Goal: Transaction & Acquisition: Book appointment/travel/reservation

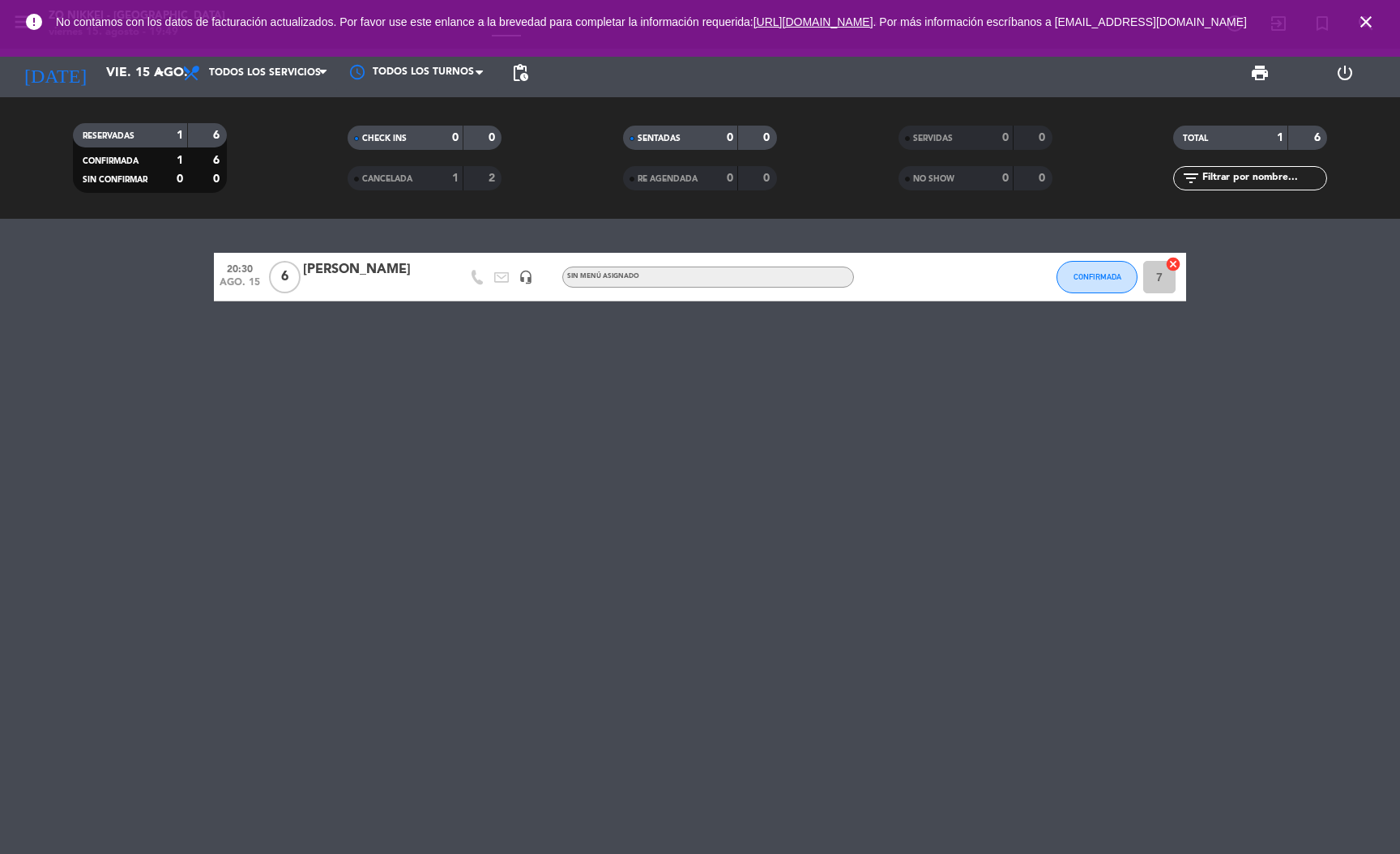
click at [1361, 27] on icon "close" at bounding box center [1366, 22] width 20 height 20
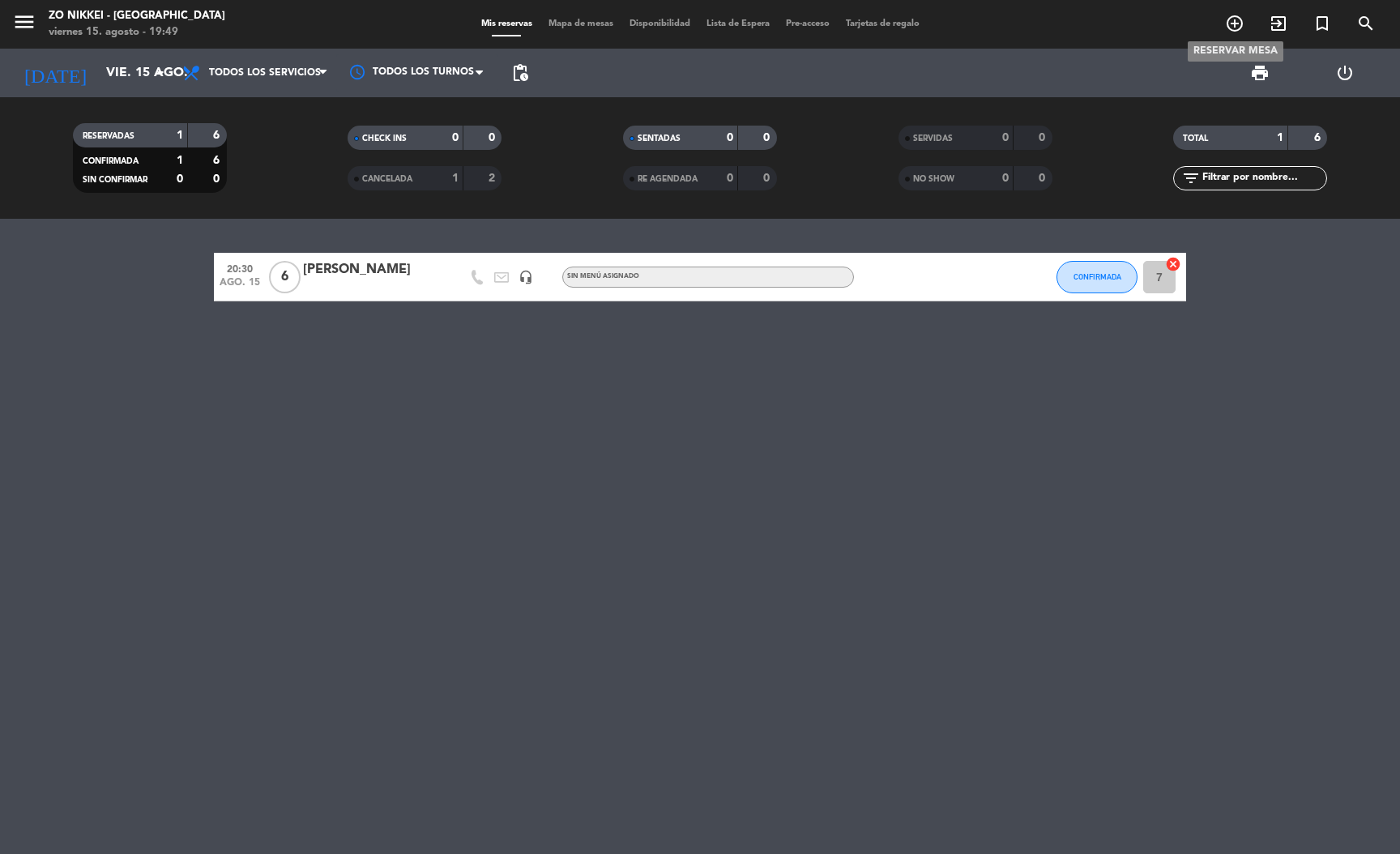
click at [1238, 34] on span "add_circle_outline" at bounding box center [1235, 24] width 44 height 28
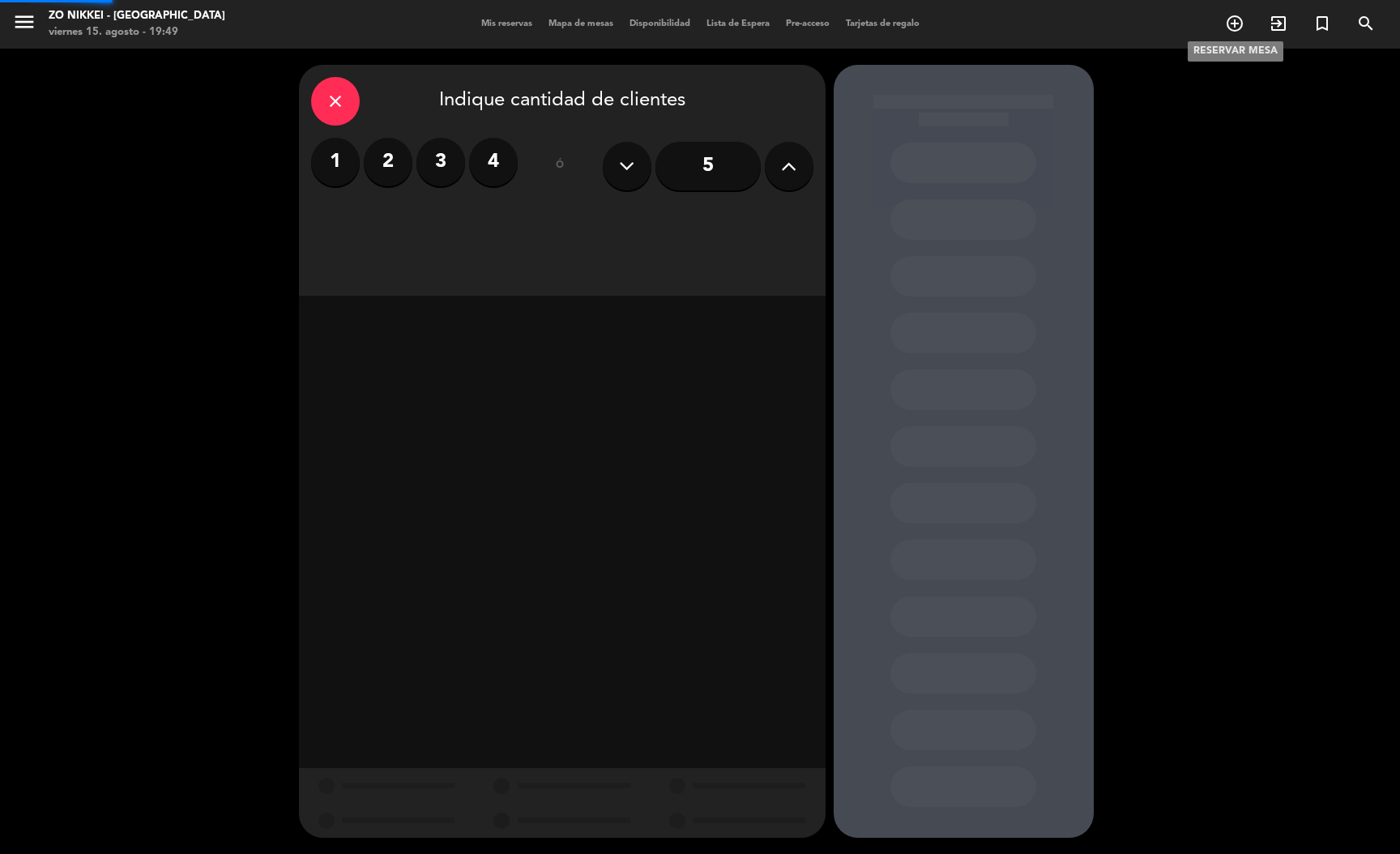
click at [1238, 28] on icon "add_circle_outline" at bounding box center [1236, 24] width 20 height 20
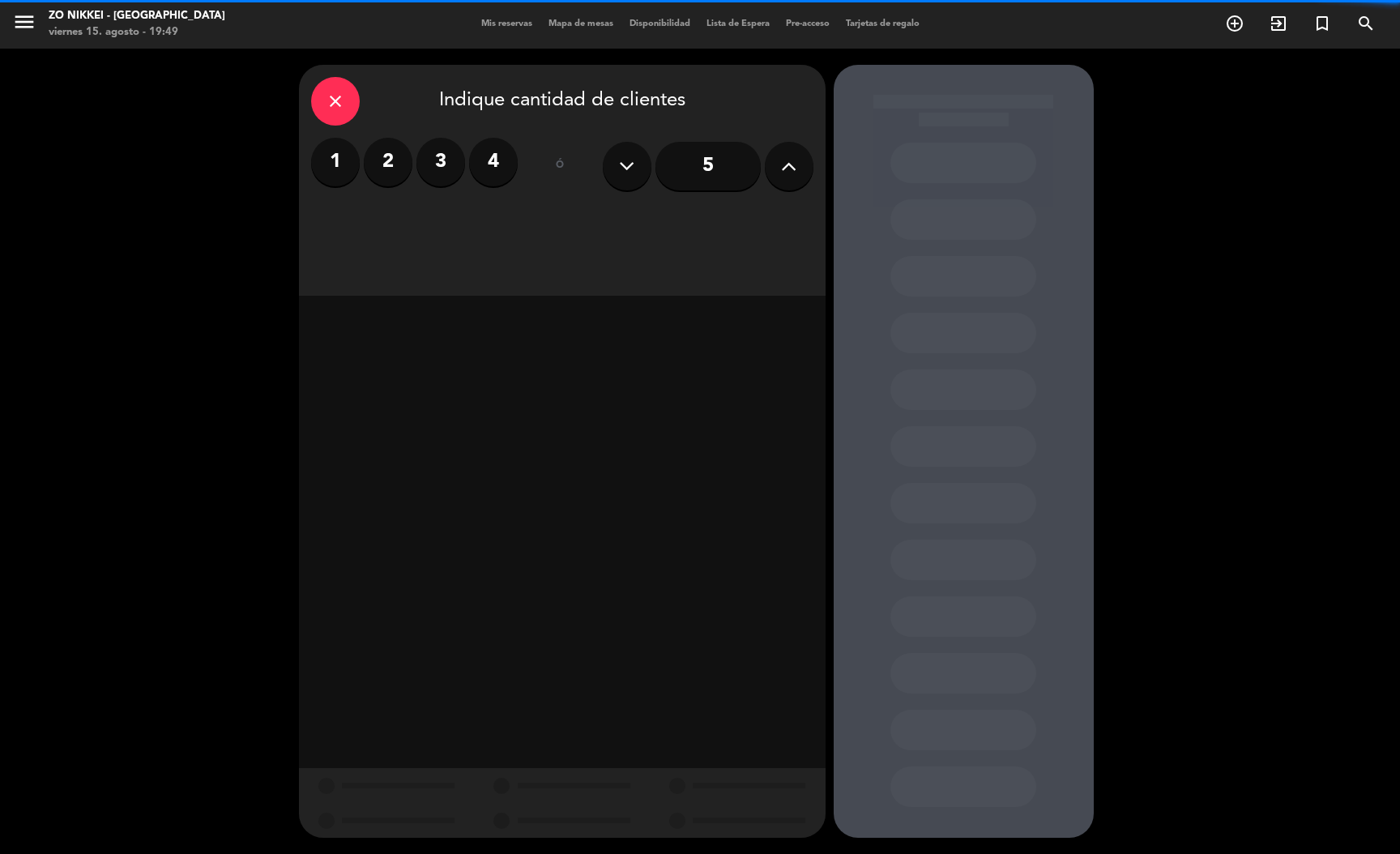
click at [419, 165] on label "3" at bounding box center [440, 161] width 49 height 49
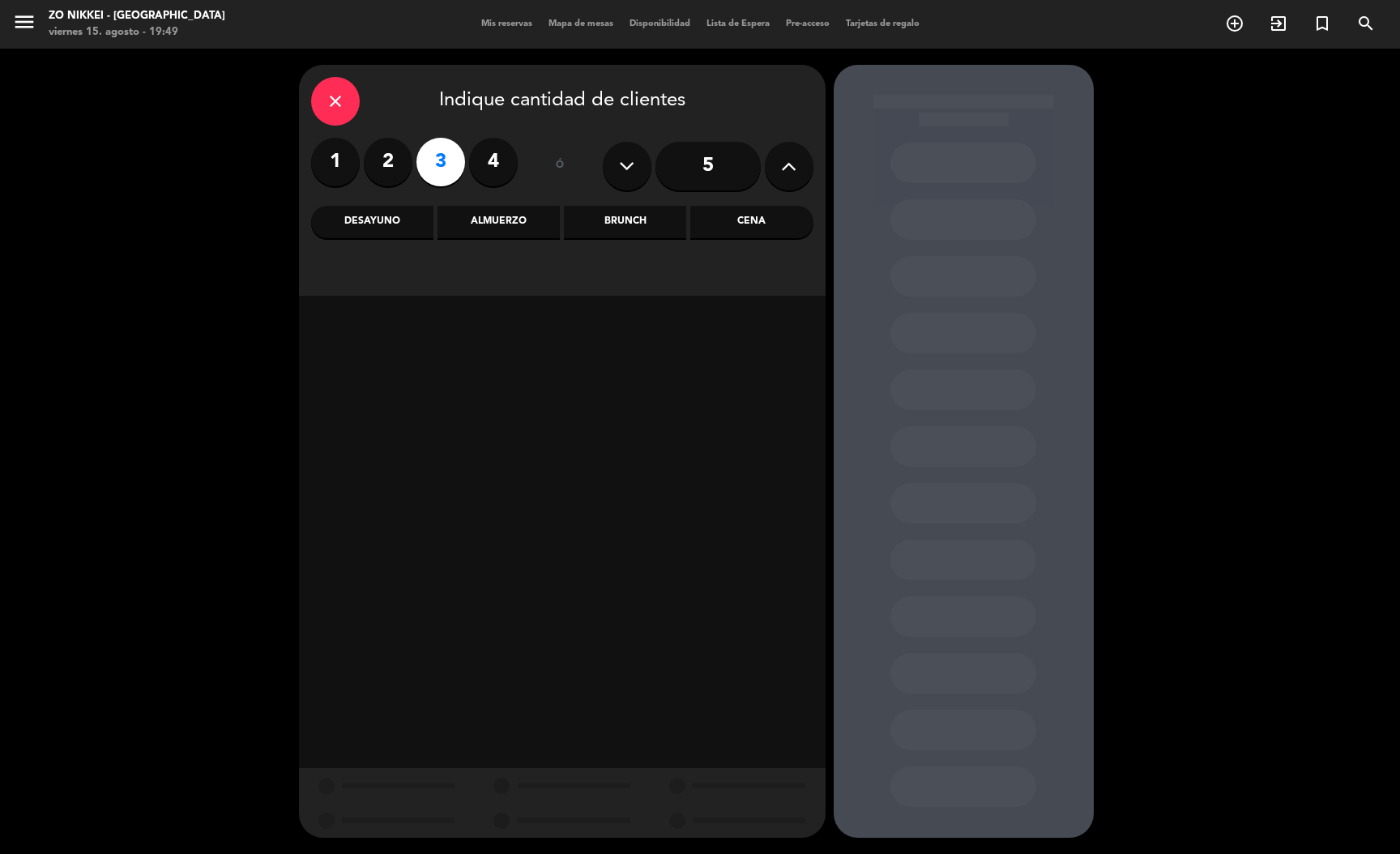
click at [710, 219] on div "Cena" at bounding box center [751, 222] width 123 height 33
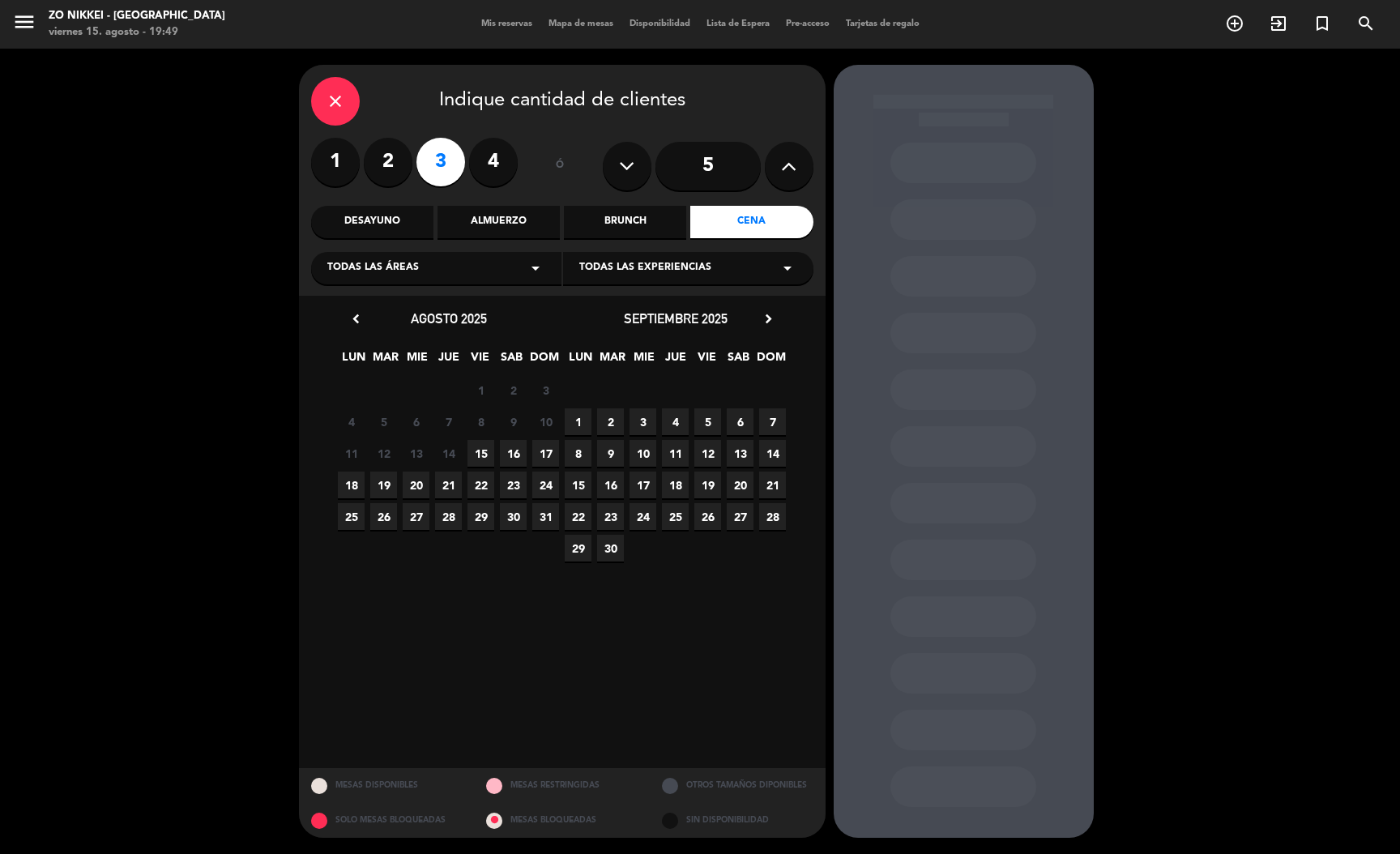
click at [484, 452] on span "15" at bounding box center [480, 453] width 27 height 27
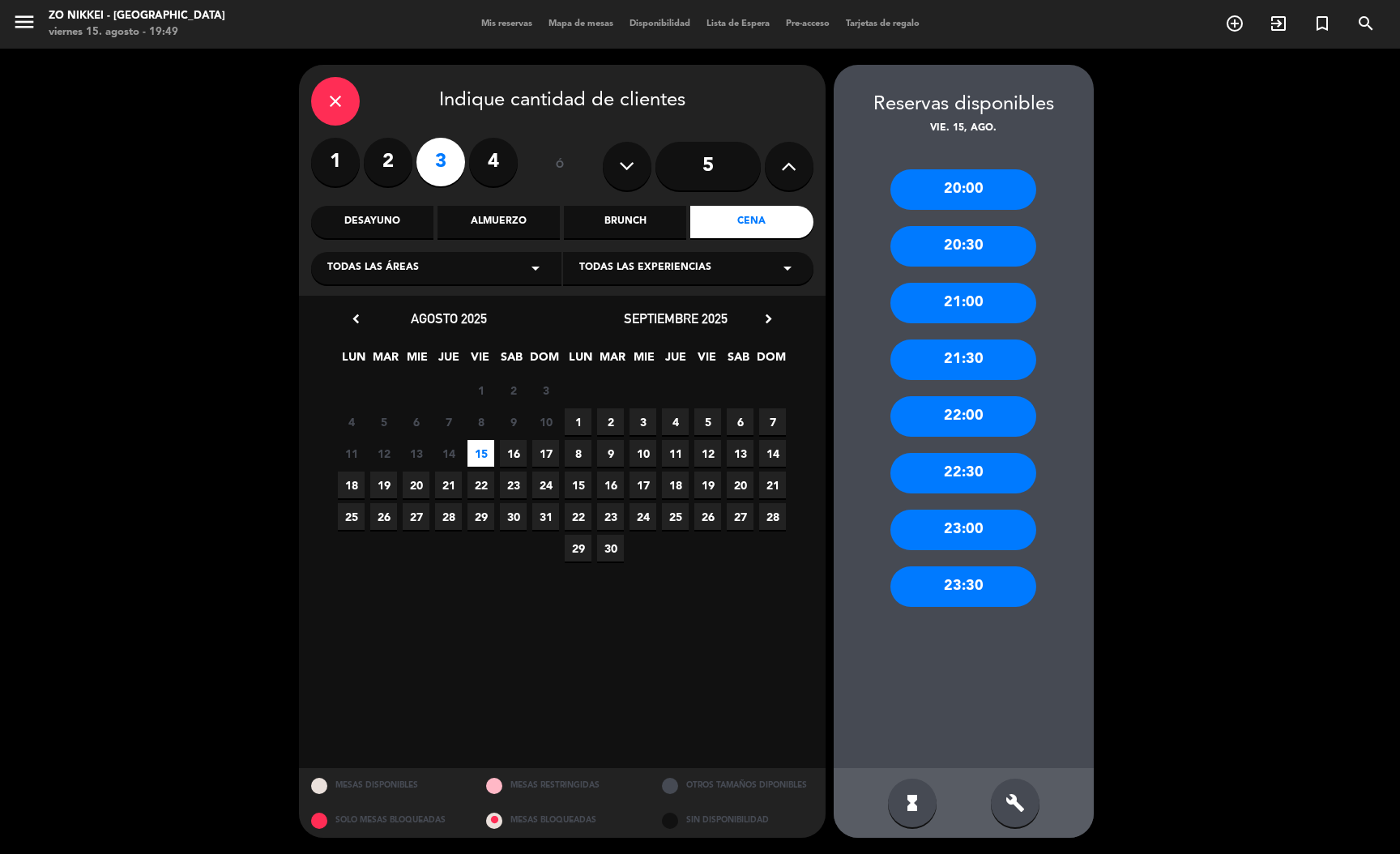
click at [1019, 360] on div "21:30" at bounding box center [964, 360] width 145 height 41
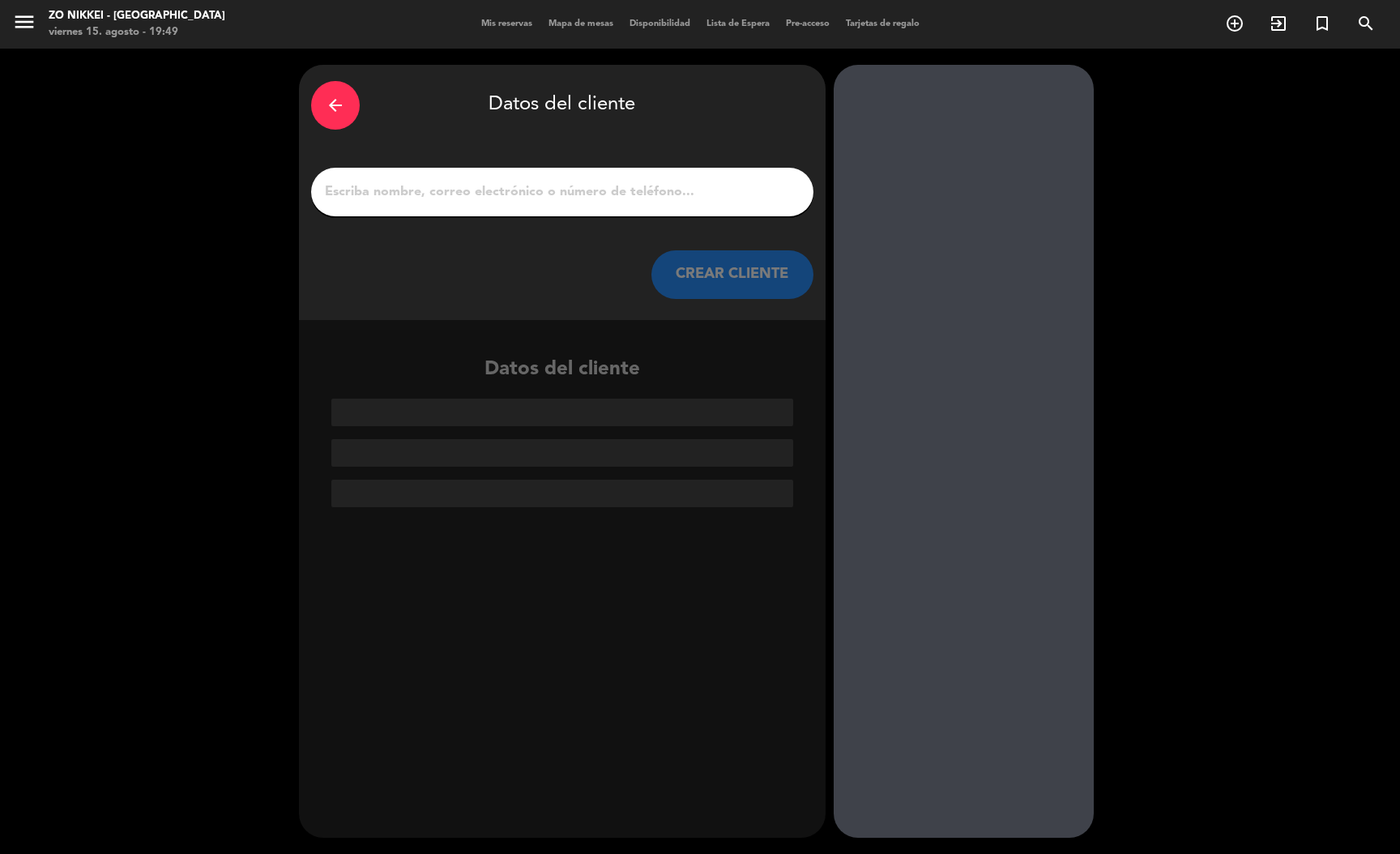
click at [494, 171] on div at bounding box center [562, 191] width 502 height 49
click at [488, 190] on input "1" at bounding box center [562, 191] width 478 height 23
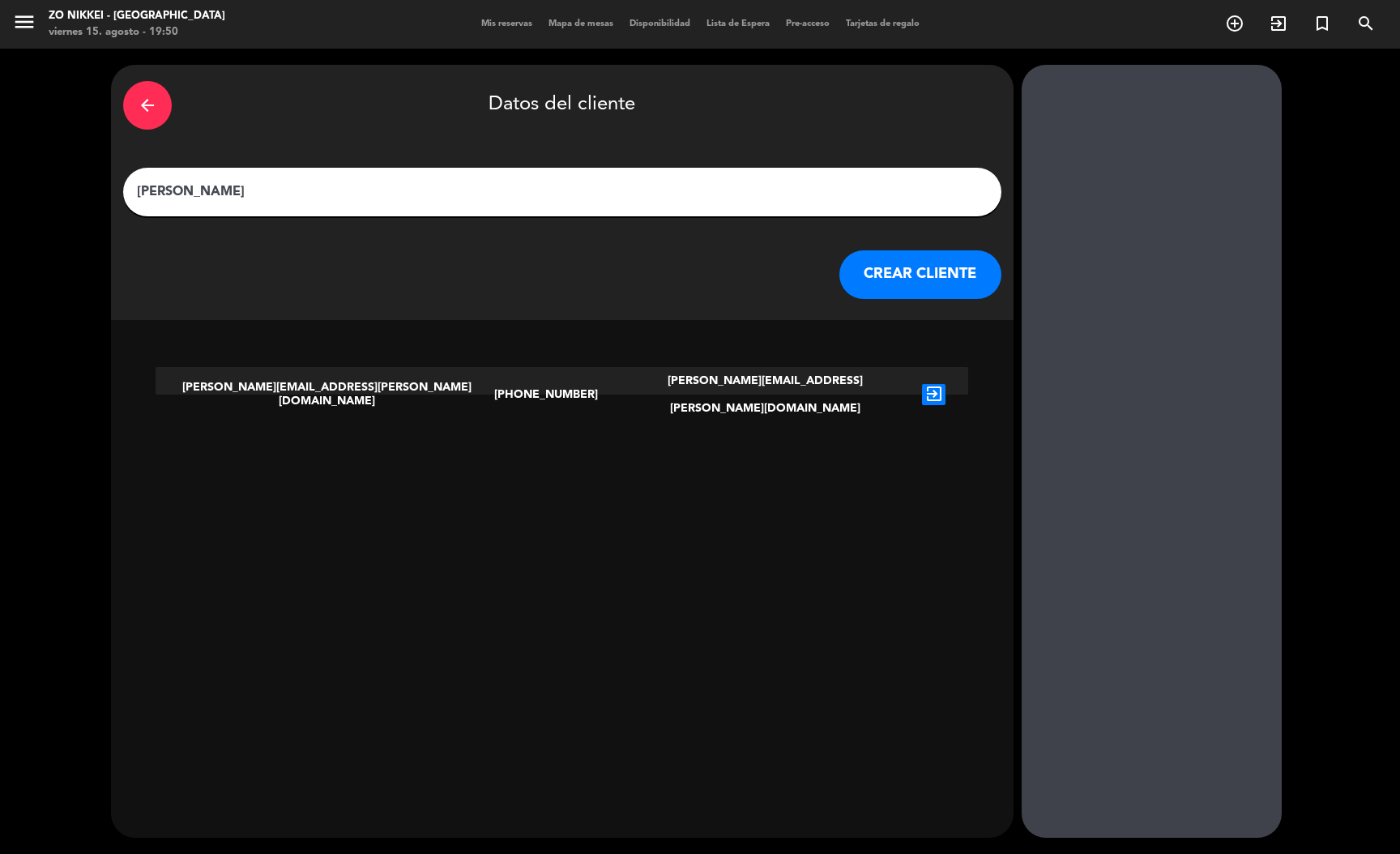
type input "[PERSON_NAME]"
click at [840, 261] on button "CREAR CLIENTE" at bounding box center [921, 274] width 162 height 49
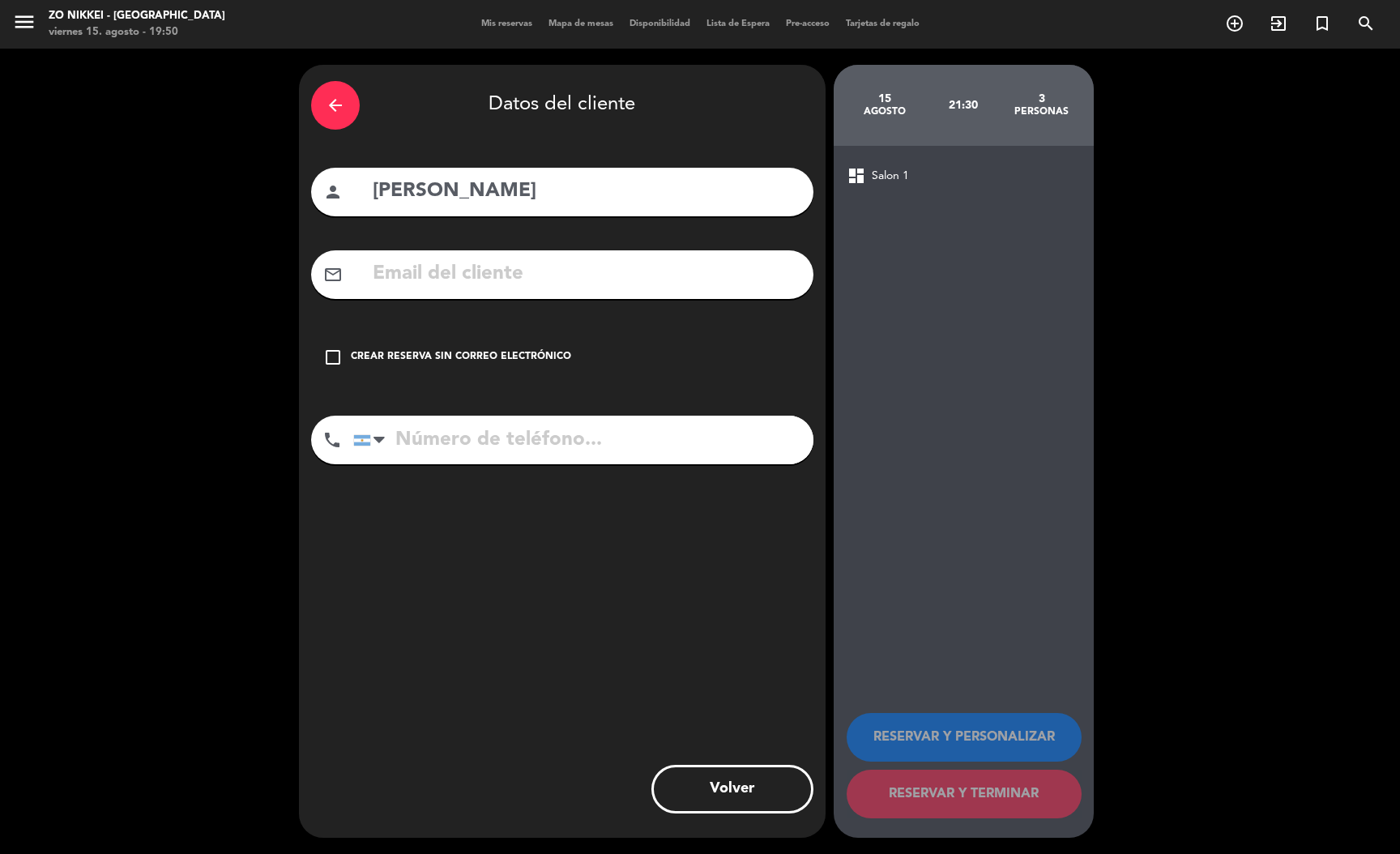
click at [506, 344] on div "check_box_outline_blank Crear reserva sin correo electrónico" at bounding box center [562, 357] width 502 height 49
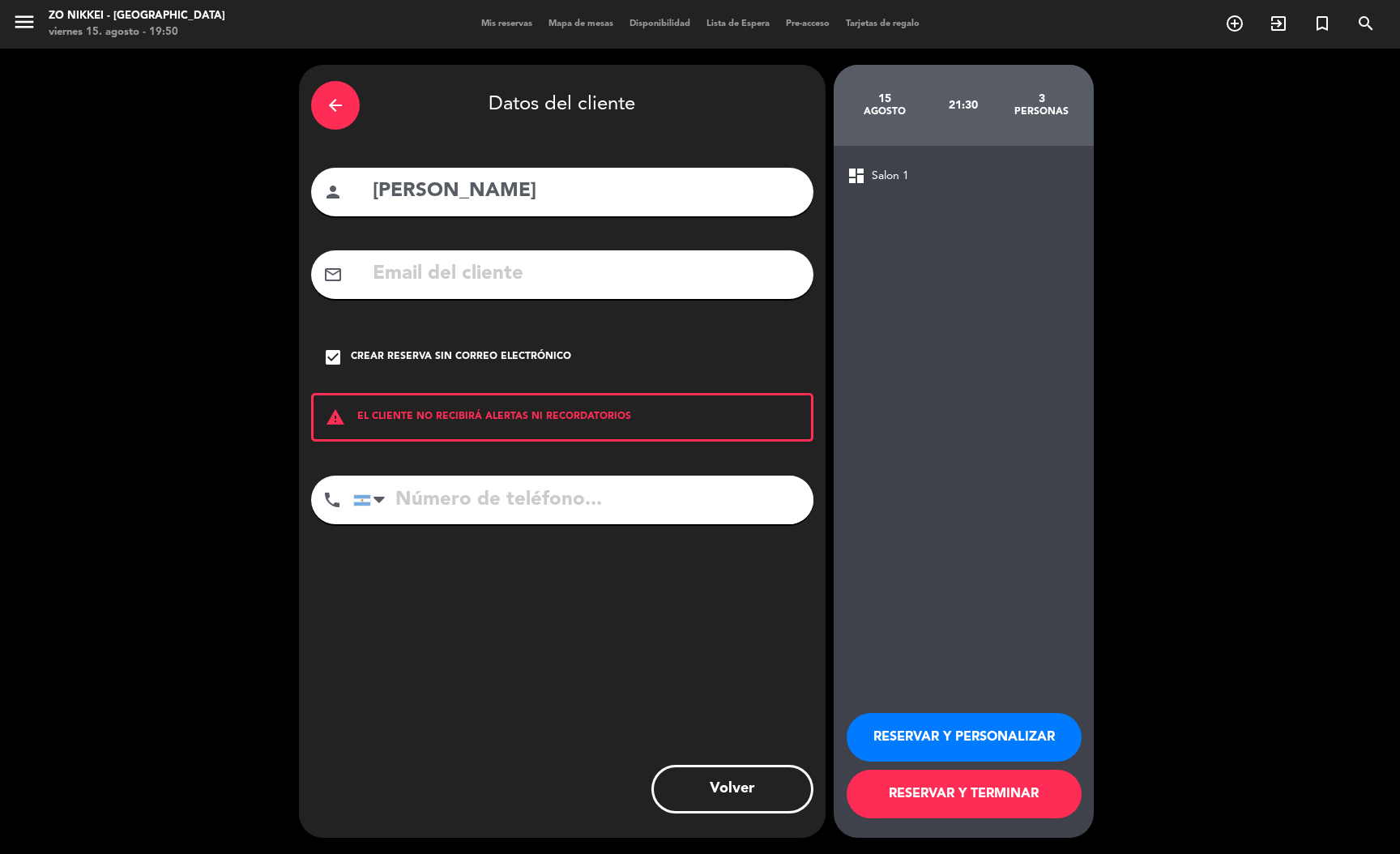
click at [895, 792] on button "RESERVAR Y TERMINAR" at bounding box center [965, 794] width 235 height 49
